Goal: Information Seeking & Learning: Learn about a topic

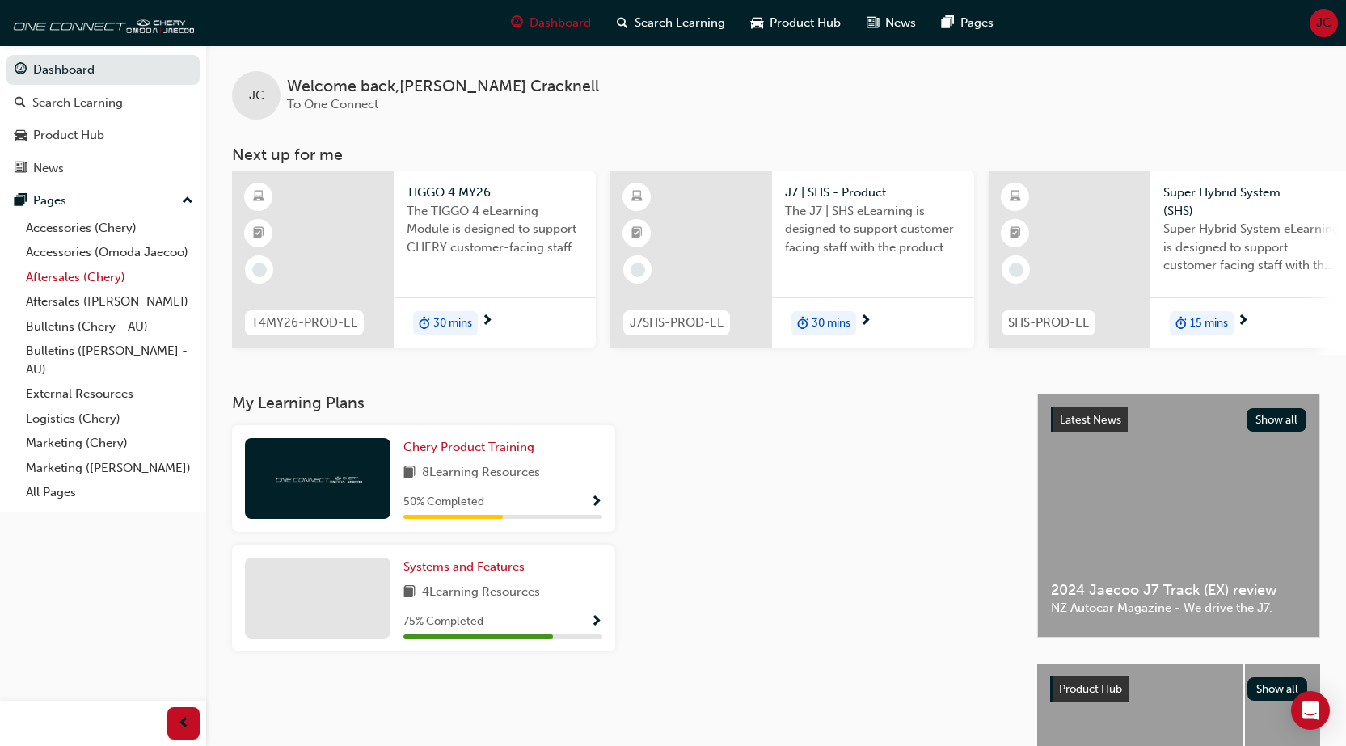
click at [87, 280] on link "Aftersales (Chery)" at bounding box center [109, 277] width 180 height 25
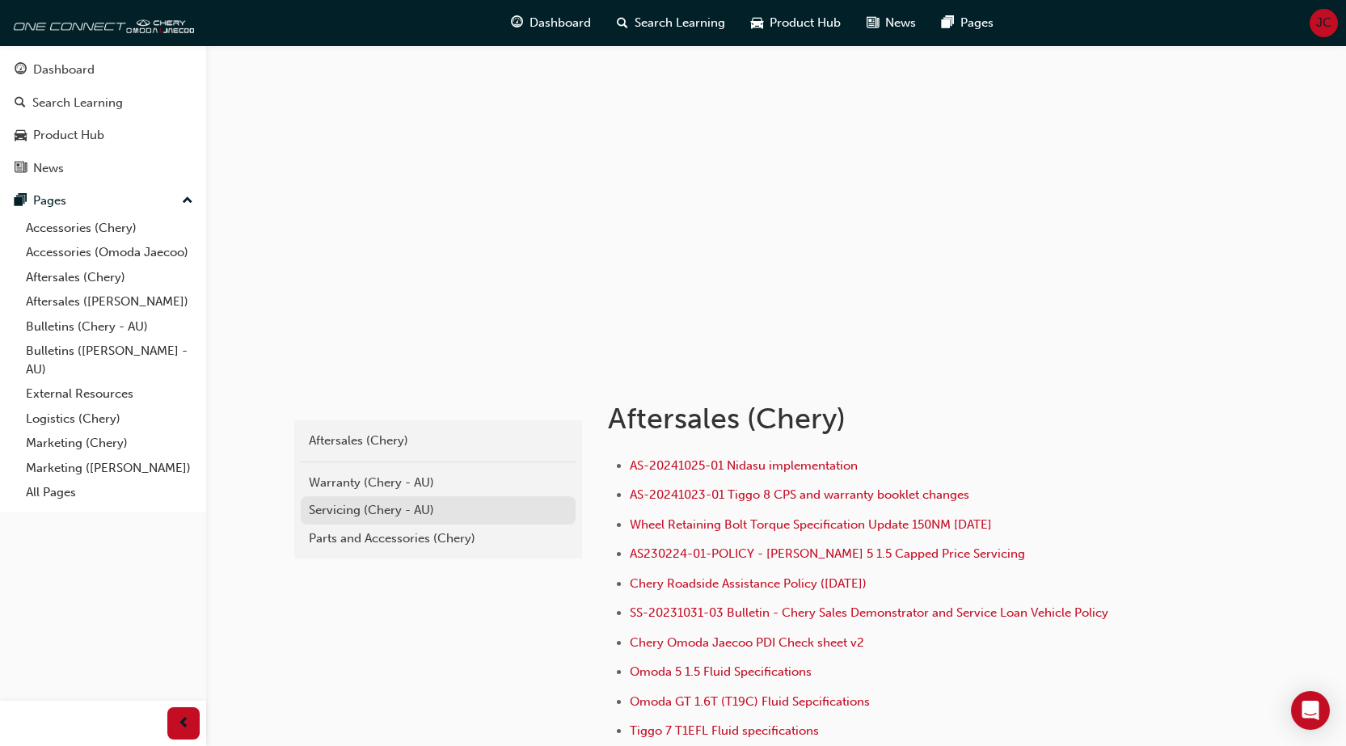
click at [345, 508] on div "Servicing (Chery - AU)" at bounding box center [438, 510] width 259 height 19
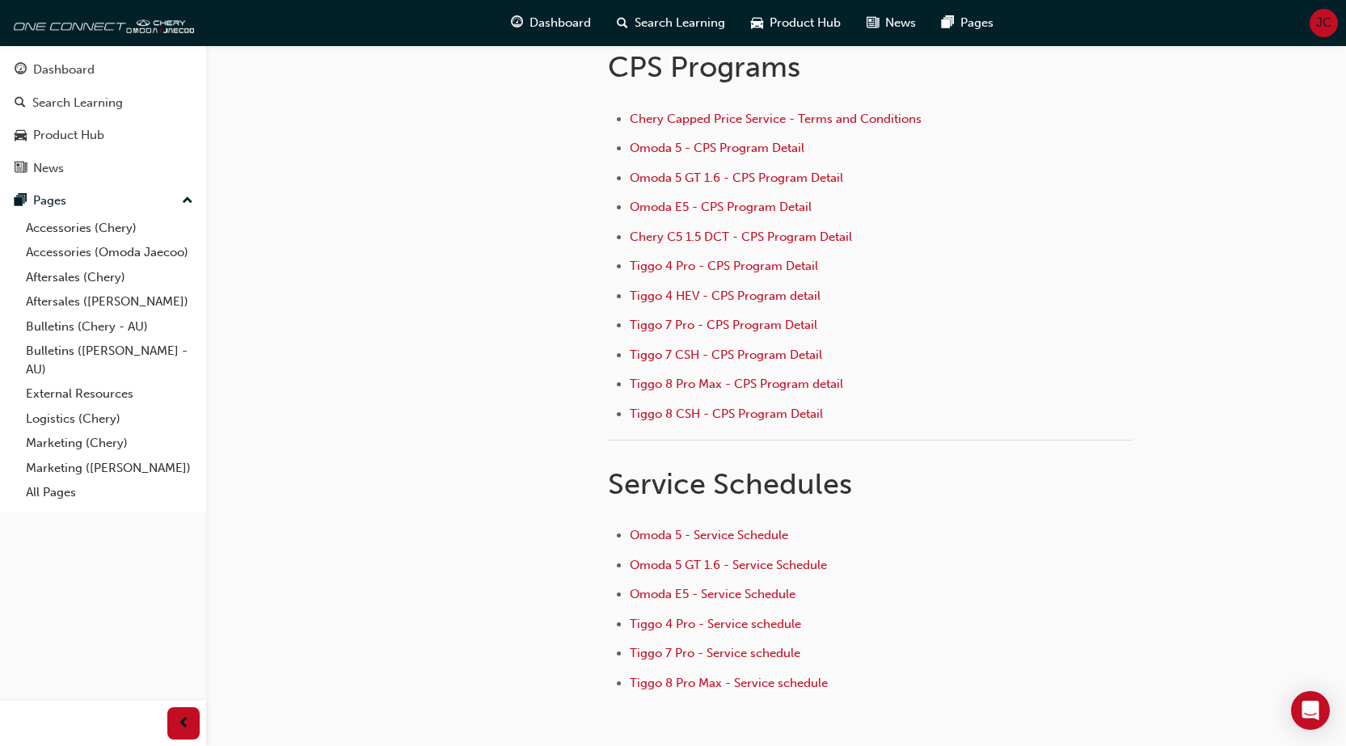
scroll to position [242, 0]
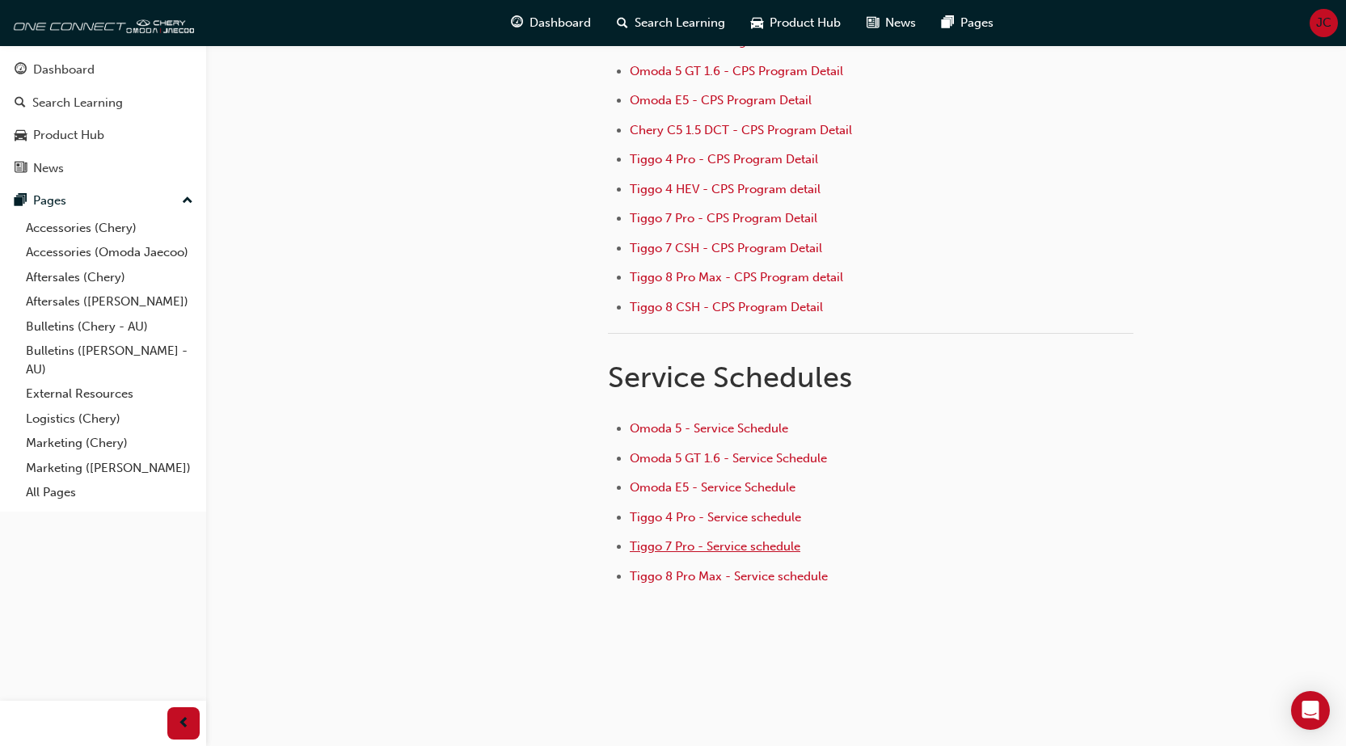
click at [698, 545] on span "Tiggo 7 Pro - Service schedule" at bounding box center [715, 546] width 171 height 15
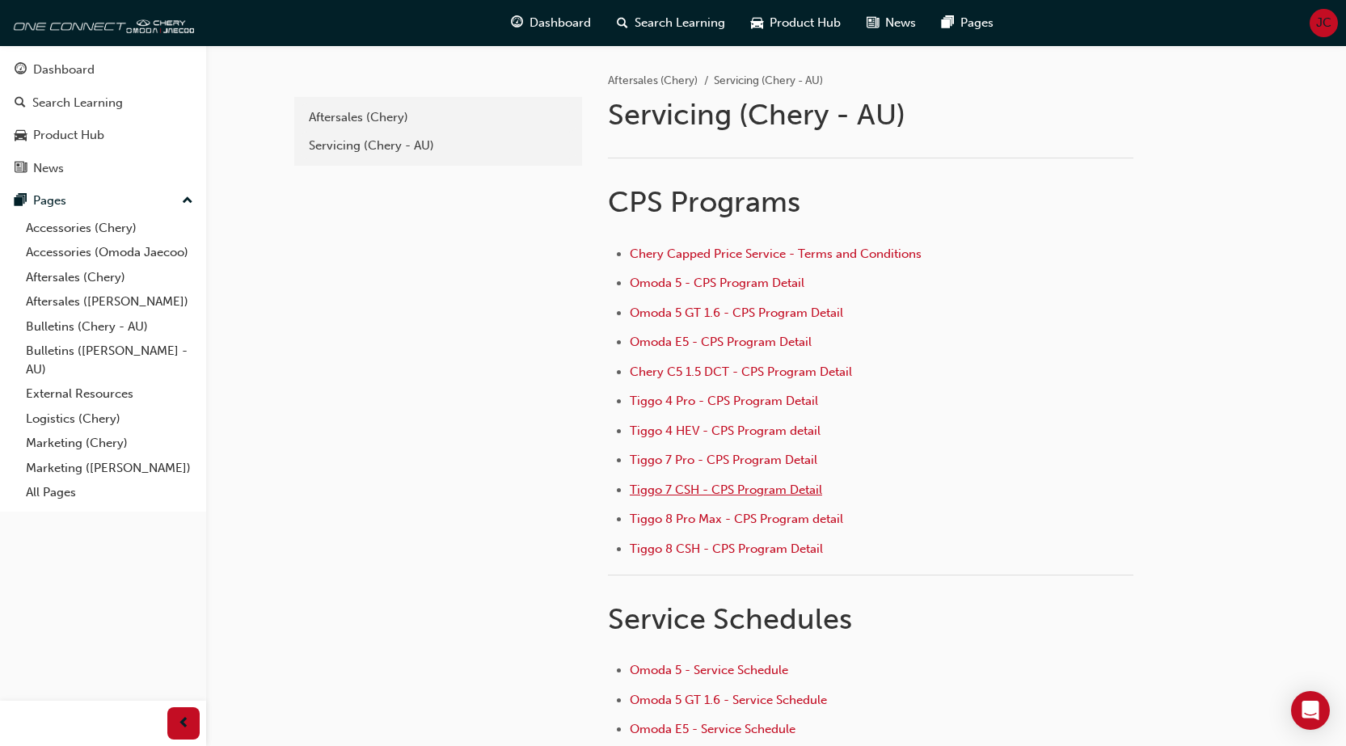
click at [742, 488] on span "Tiggo 7 CSH - CPS Program Detail" at bounding box center [726, 490] width 192 height 15
click at [718, 457] on span "Tiggo 7 Pro - CPS Program Detail" at bounding box center [724, 460] width 188 height 15
